Goal: Share content

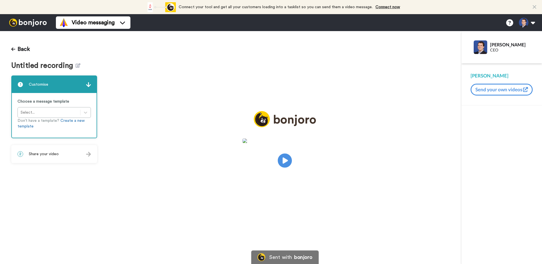
click at [71, 157] on div "2 Share your video" at bounding box center [54, 153] width 85 height 17
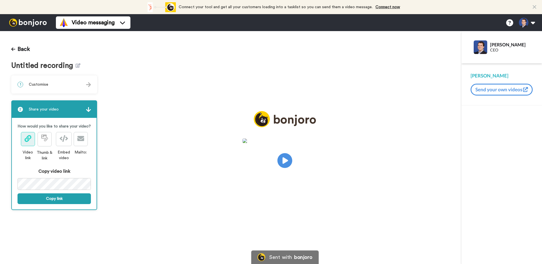
click at [285, 160] on icon "Play/Pause" at bounding box center [285, 160] width 15 height 27
click at [53, 196] on button "Copy link" at bounding box center [54, 198] width 73 height 11
